Goal: Check status

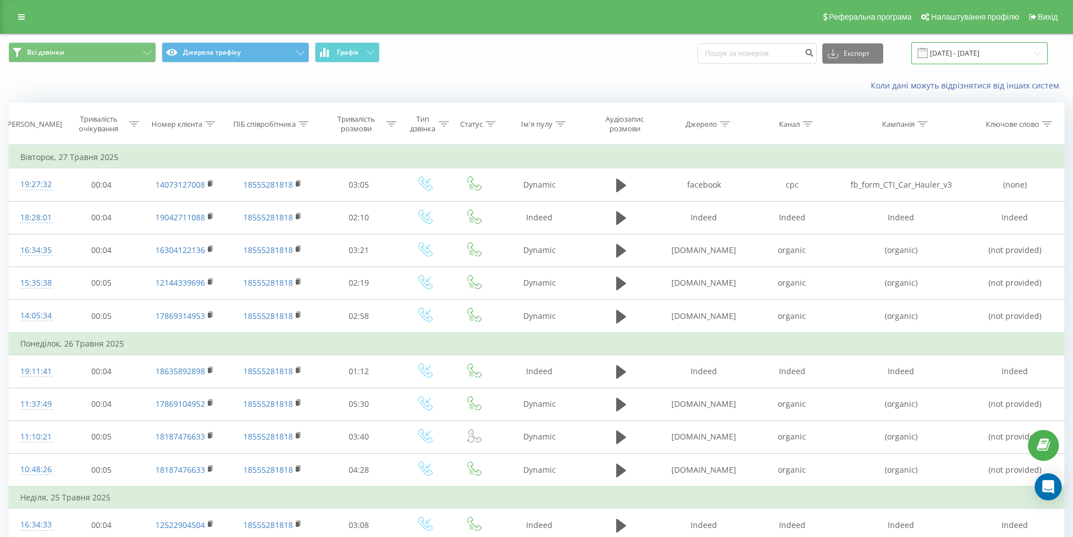
click at [968, 53] on input "[DATE] - [DATE]" at bounding box center [980, 53] width 136 height 22
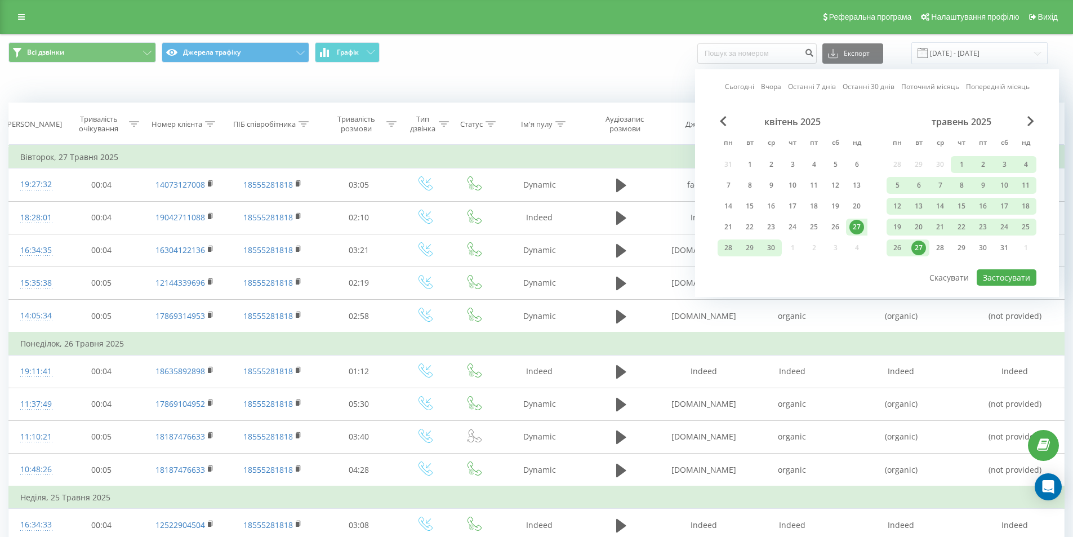
click at [815, 86] on link "Останні 7 днів" at bounding box center [812, 86] width 48 height 11
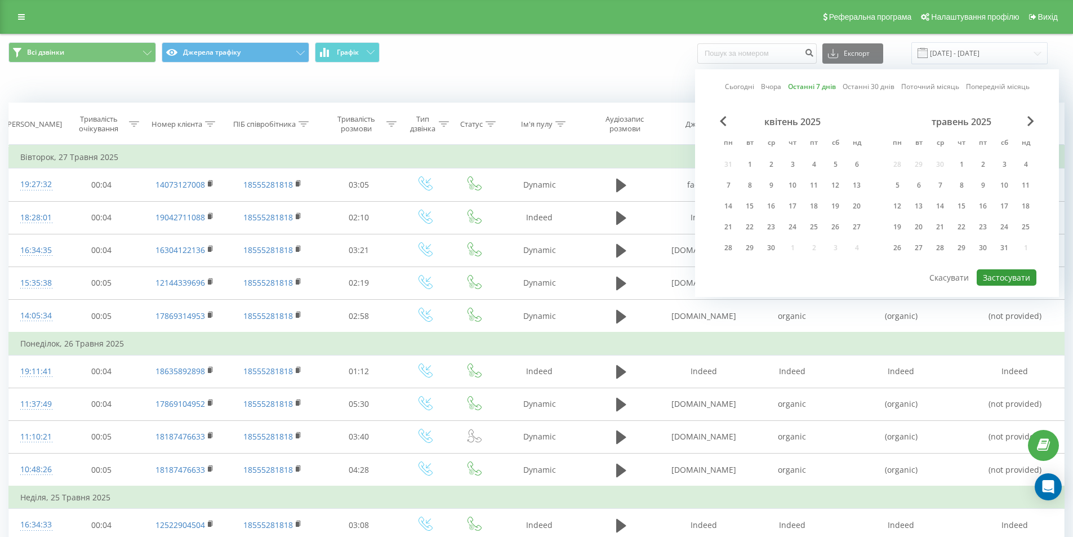
click at [1006, 281] on button "Застосувати" at bounding box center [1007, 277] width 60 height 16
type input "[DATE] - [DATE]"
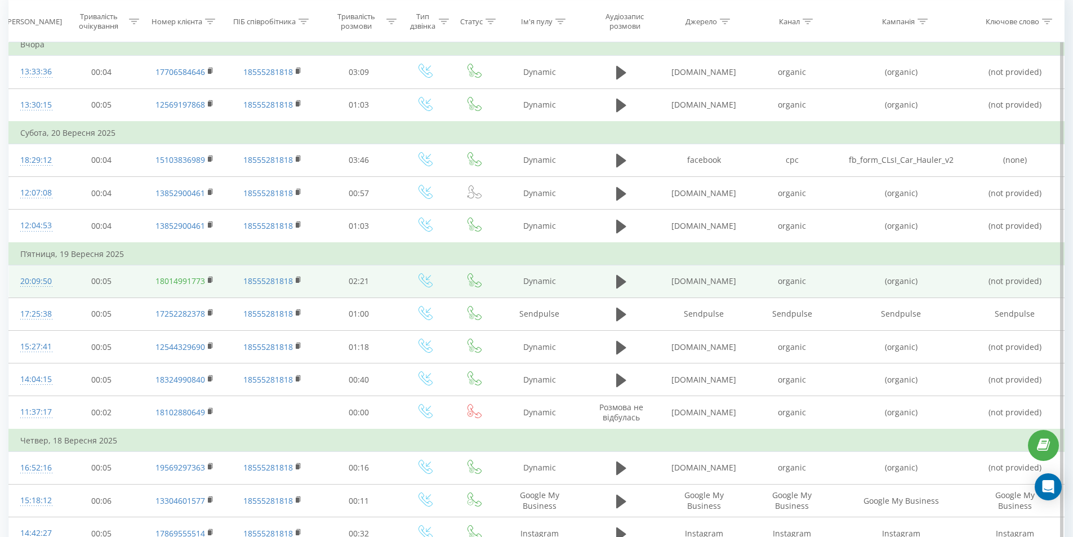
scroll to position [169, 0]
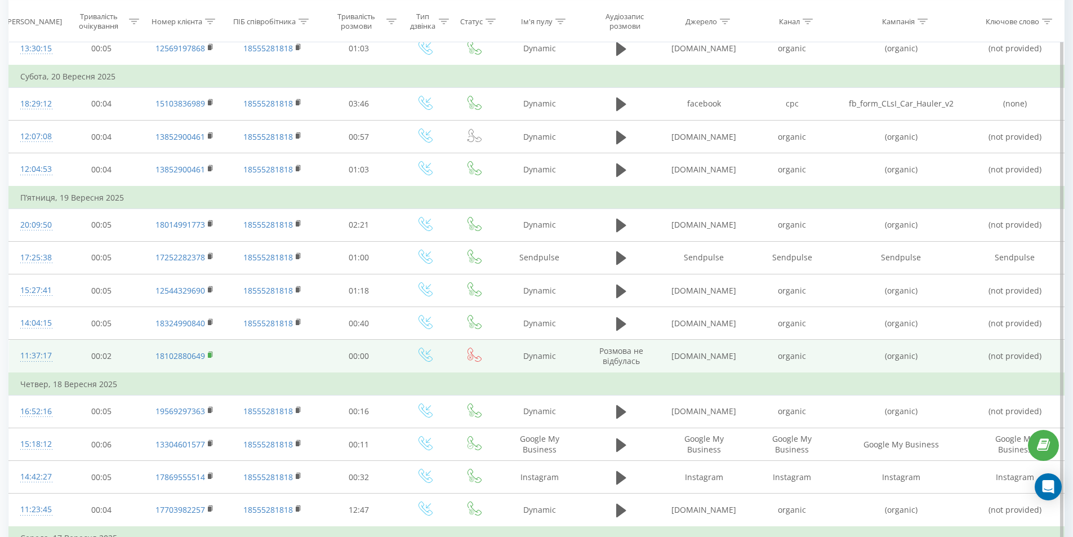
click at [213, 353] on icon at bounding box center [211, 355] width 6 height 8
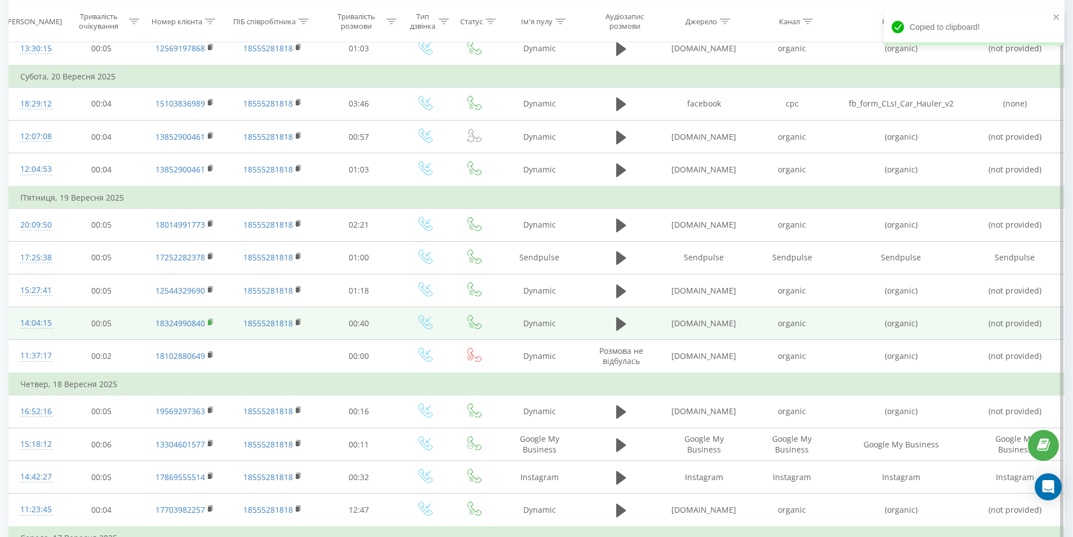
click at [208, 323] on rect at bounding box center [209, 322] width 3 height 5
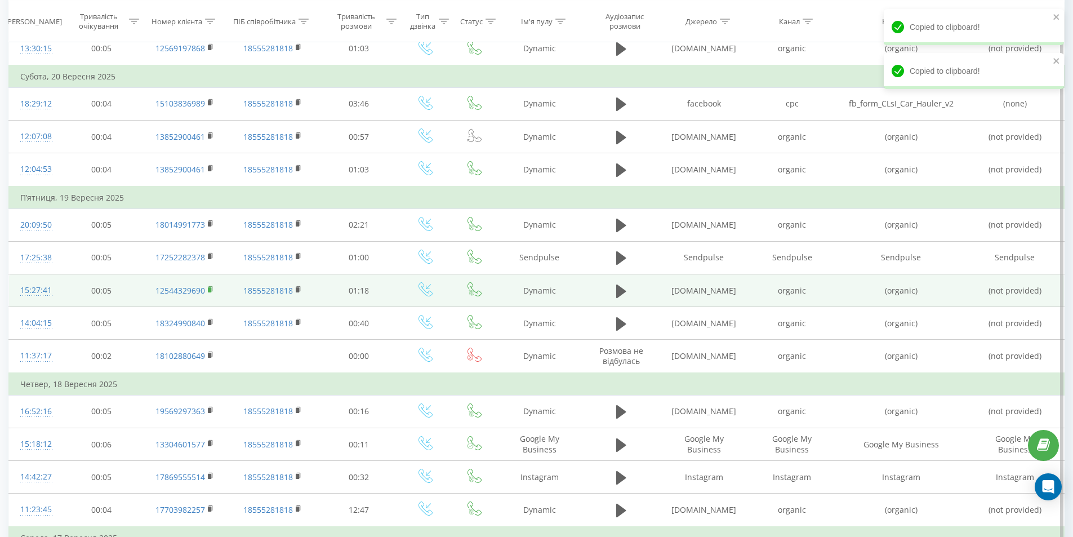
click at [211, 288] on rect at bounding box center [209, 289] width 3 height 5
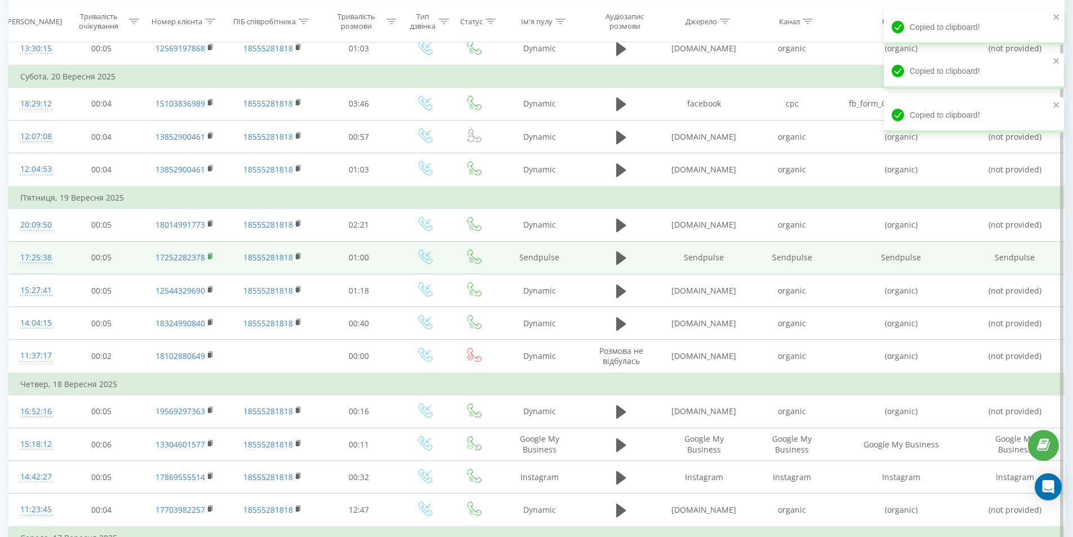
click at [210, 257] on rect at bounding box center [209, 256] width 3 height 5
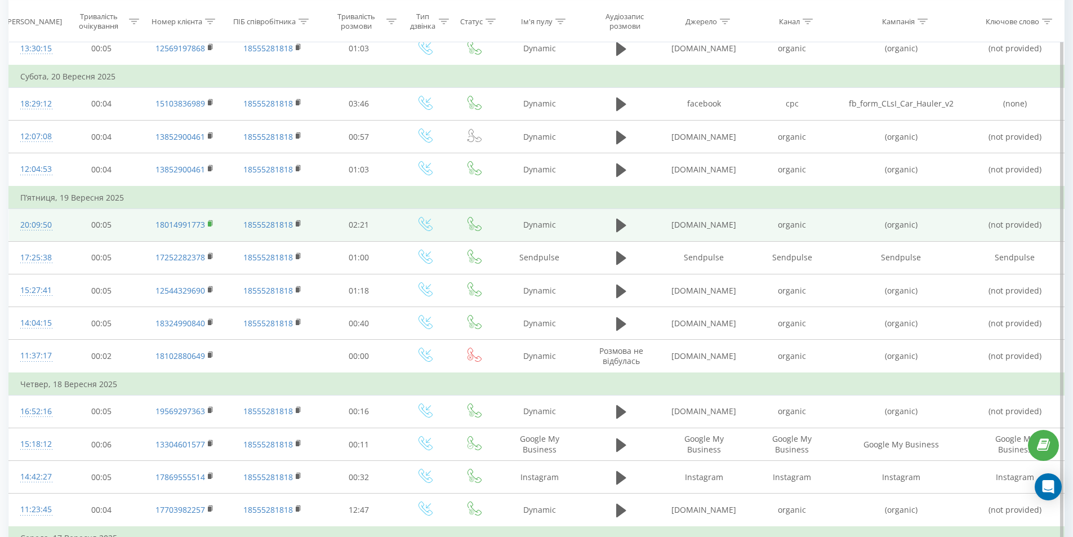
click at [211, 223] on rect at bounding box center [209, 223] width 3 height 5
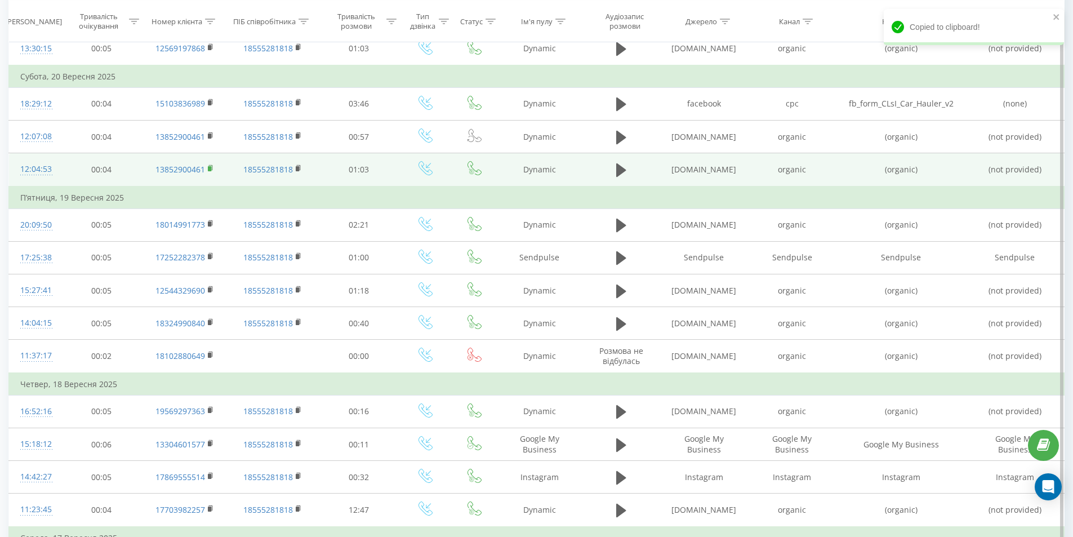
click at [208, 170] on rect at bounding box center [209, 168] width 3 height 5
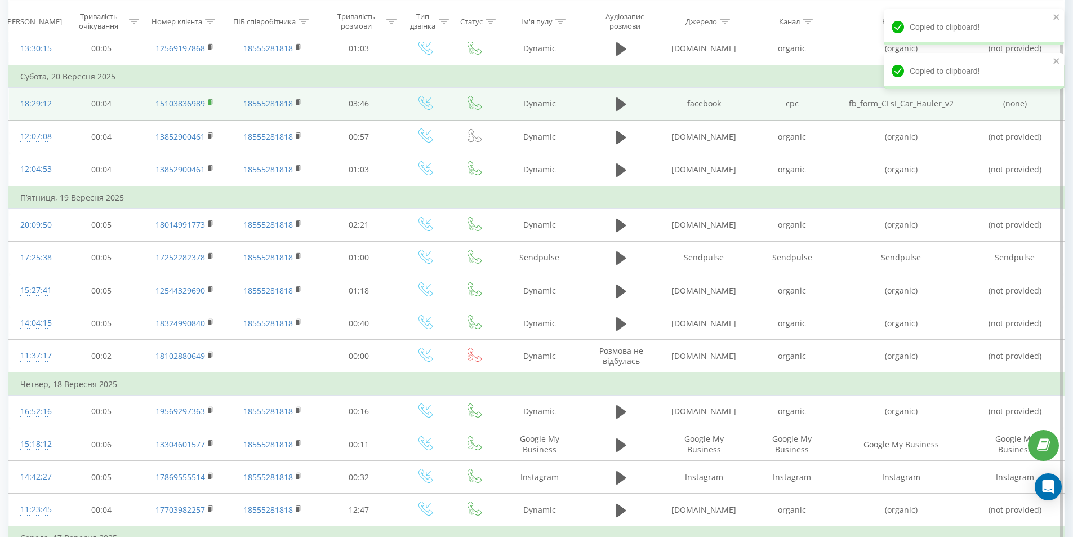
click at [209, 99] on icon at bounding box center [211, 103] width 6 height 8
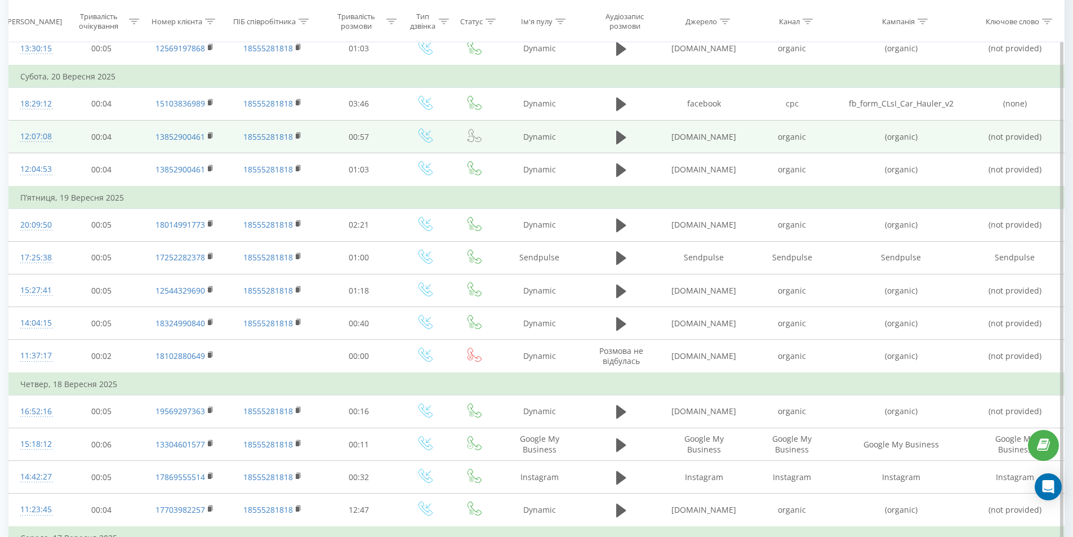
scroll to position [0, 0]
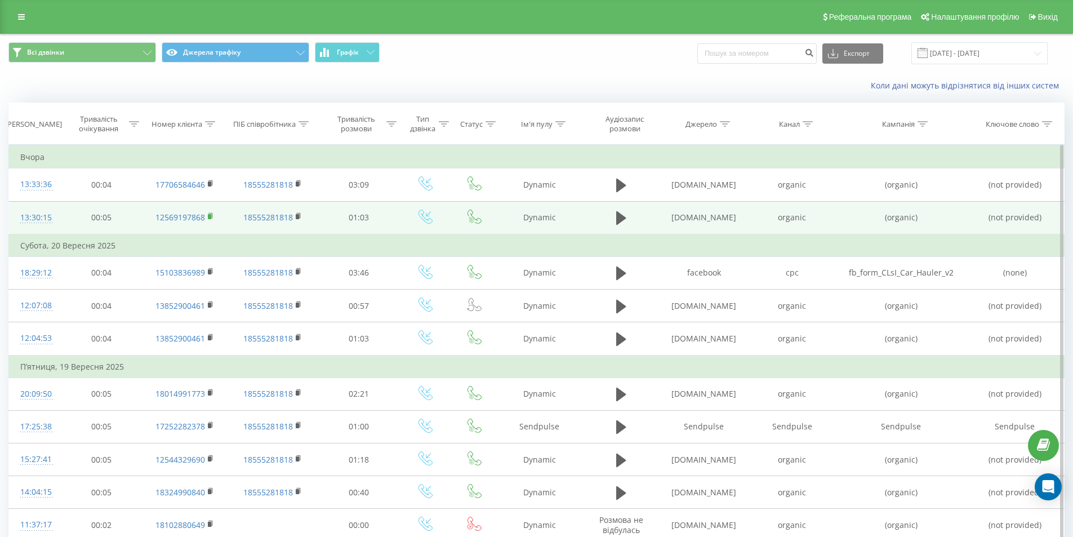
click at [211, 216] on rect at bounding box center [209, 216] width 3 height 5
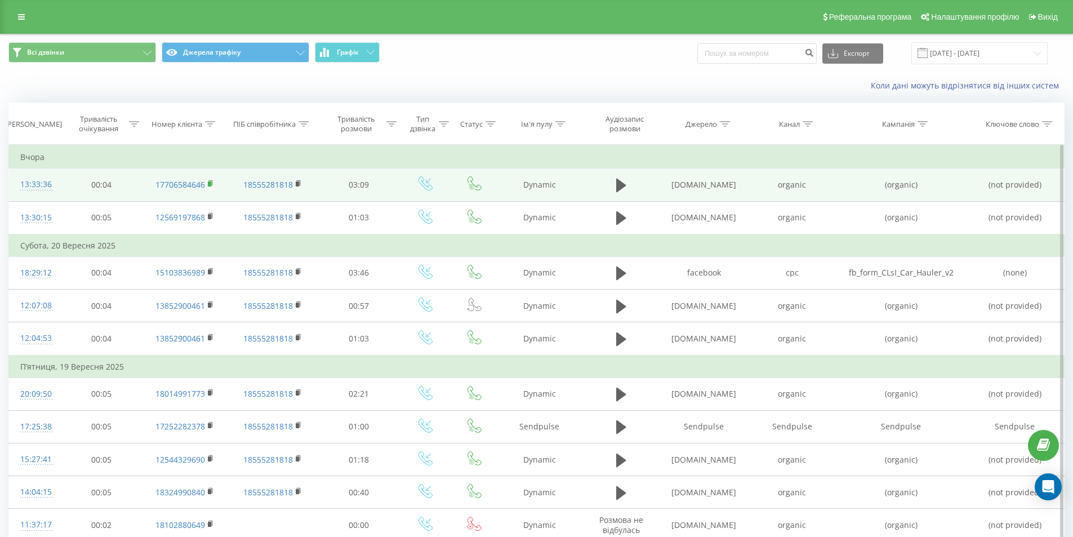
click at [211, 181] on icon at bounding box center [211, 184] width 6 height 8
